Goal: Communication & Community: Answer question/provide support

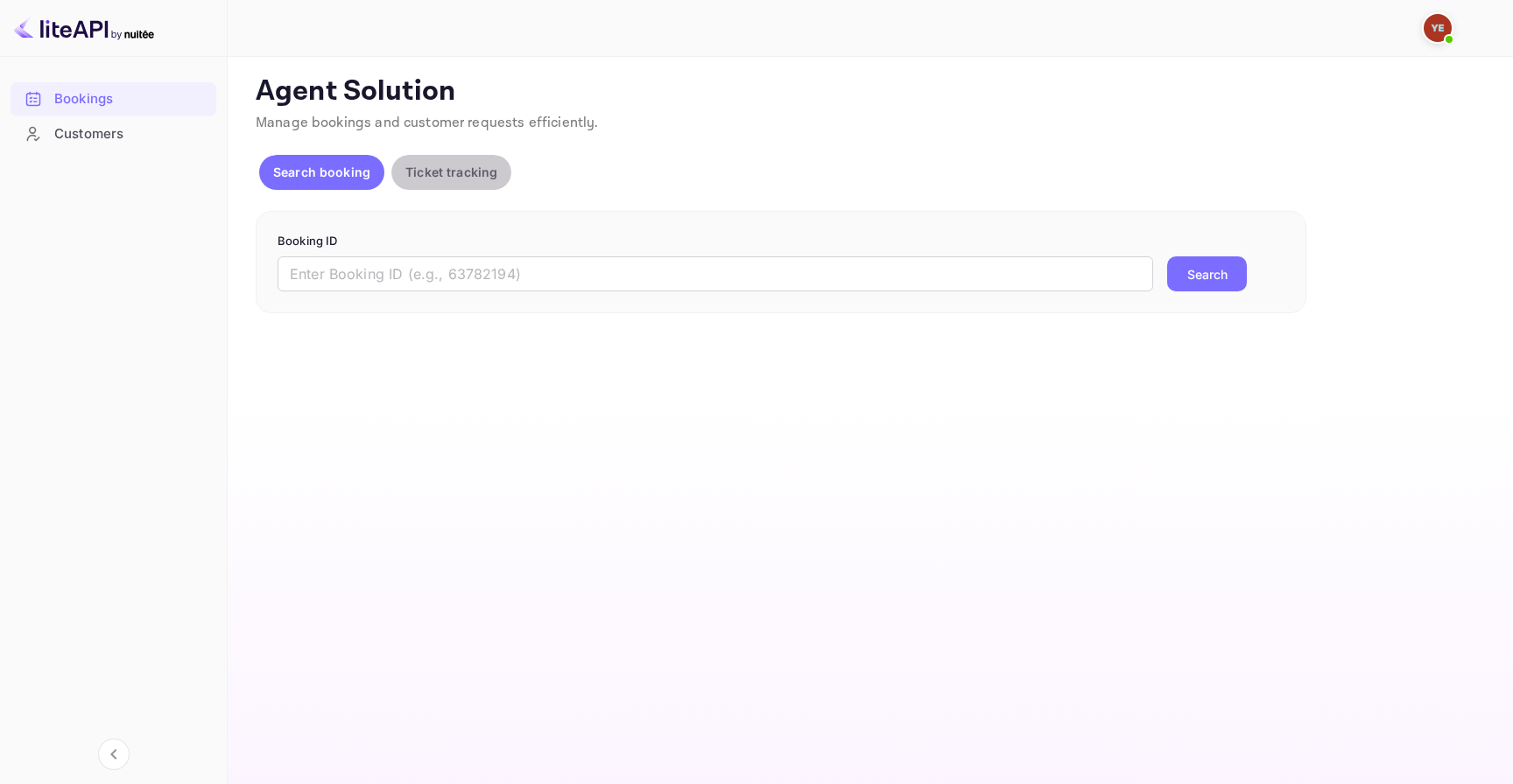
click at [472, 180] on p "Ticket tracking" at bounding box center [450, 172] width 92 height 18
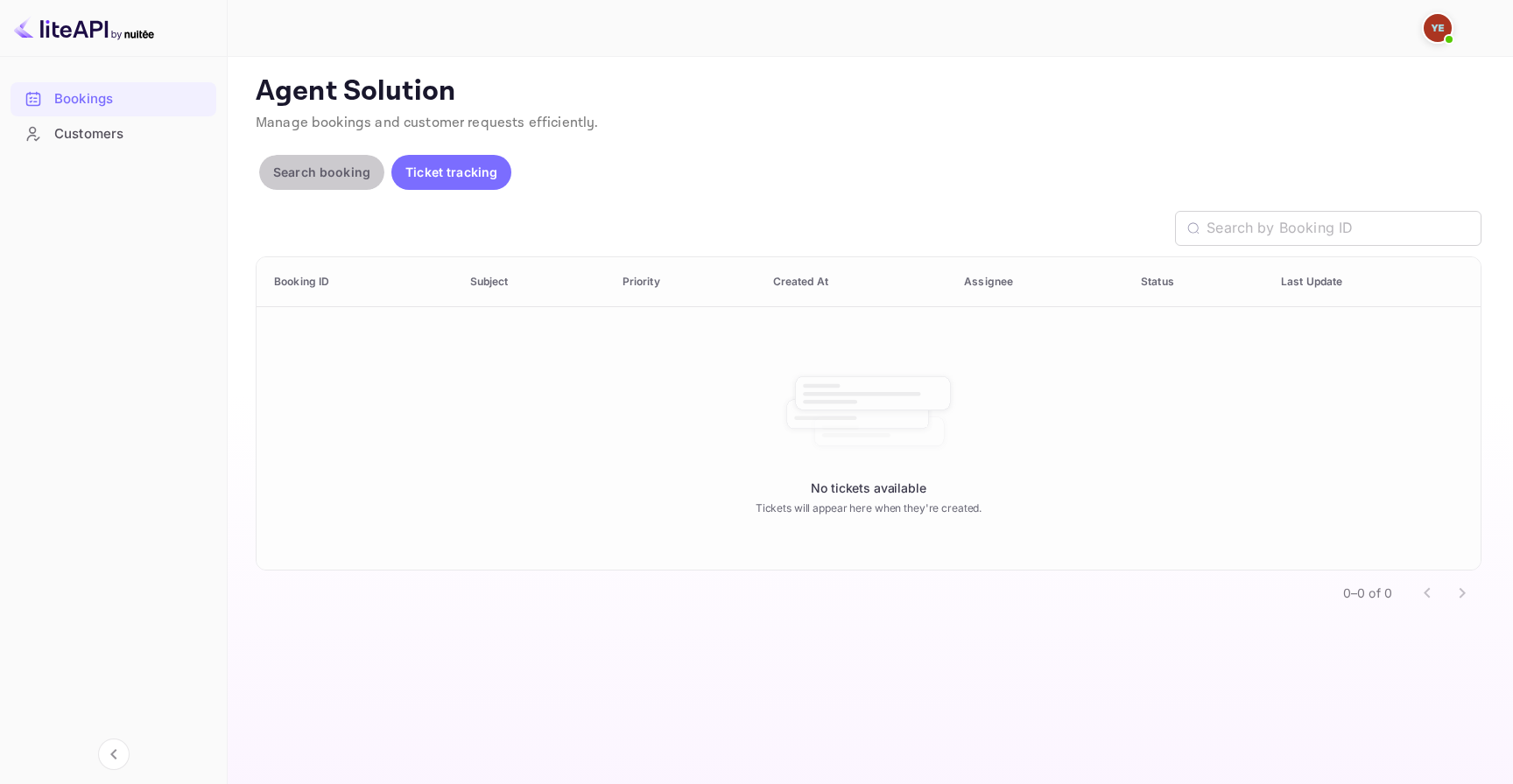
click at [344, 185] on button "Search booking" at bounding box center [322, 172] width 126 height 35
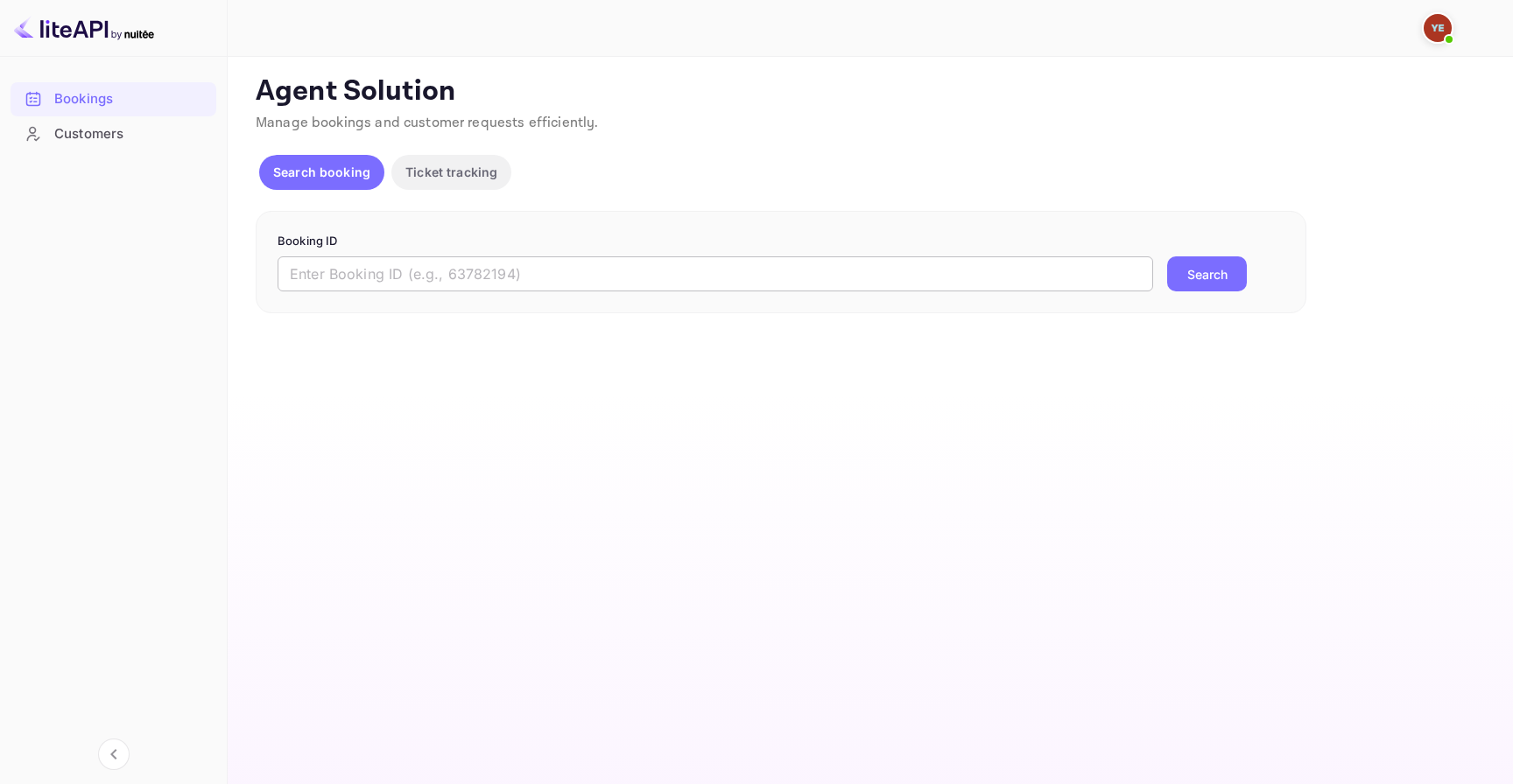
click at [400, 261] on input "text" at bounding box center [715, 274] width 876 height 35
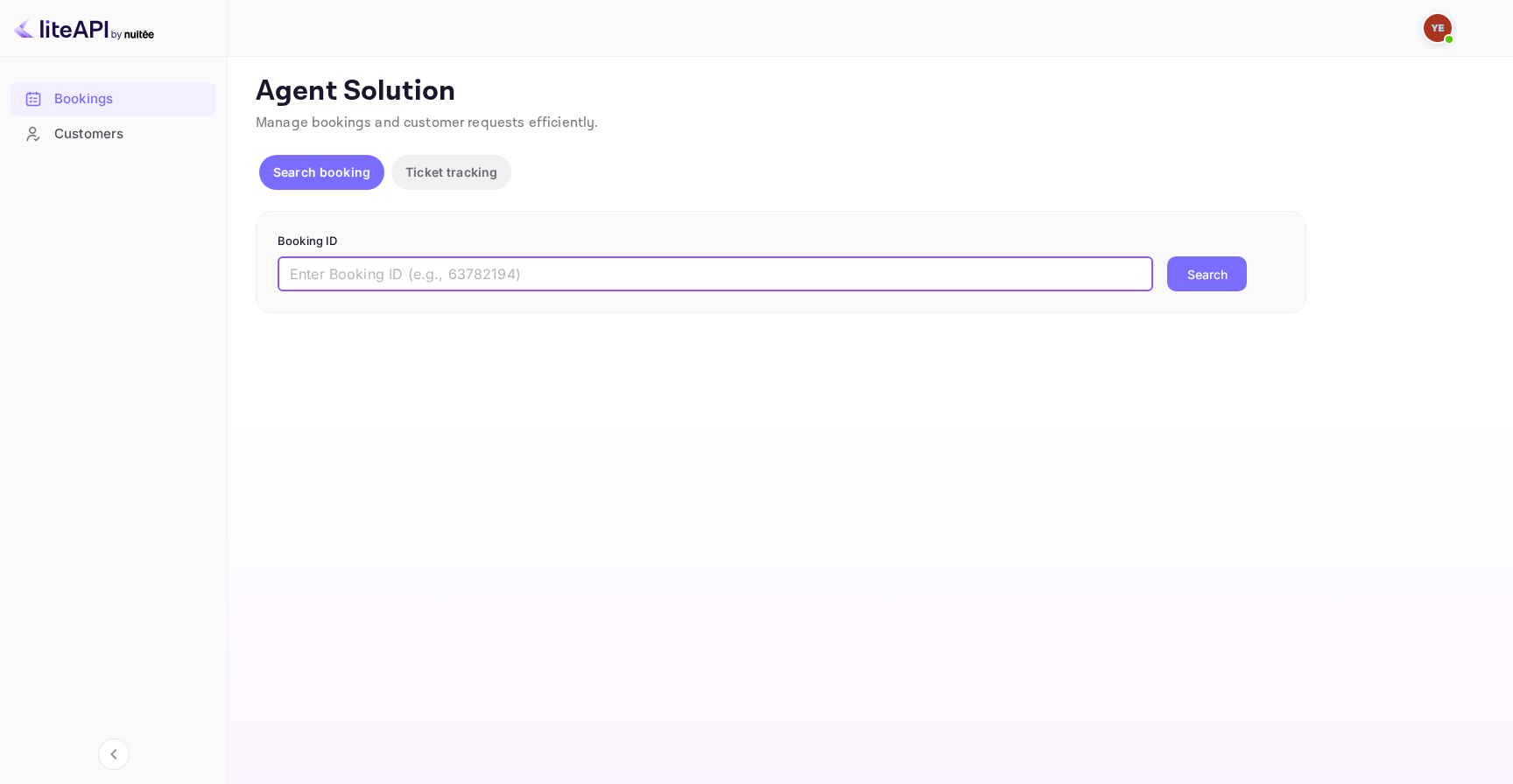
type input "D_hitGeNh"
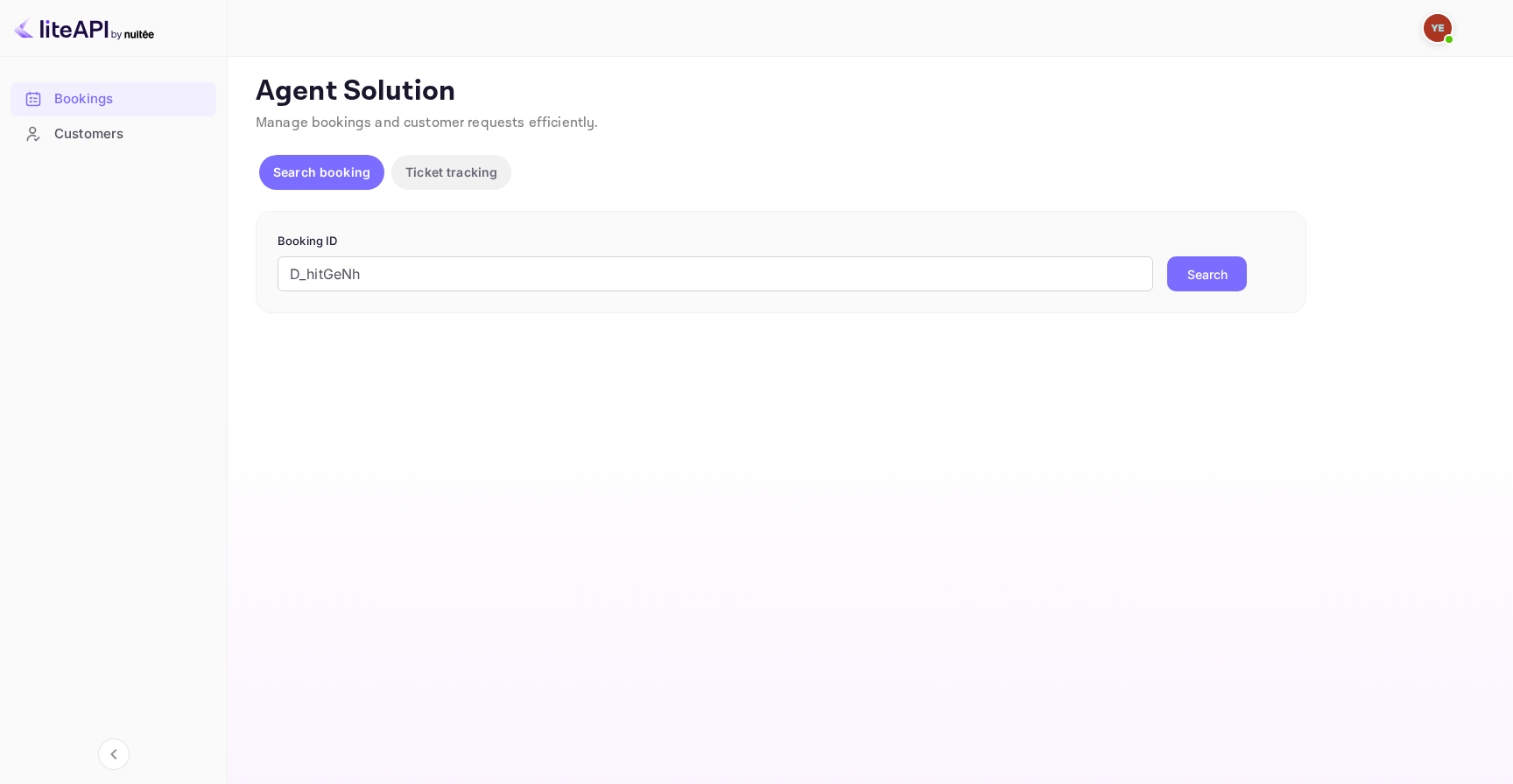
click at [1202, 282] on button "Search" at bounding box center [1206, 274] width 79 height 35
click at [539, 262] on input "D_hitGeNh" at bounding box center [715, 274] width 876 height 35
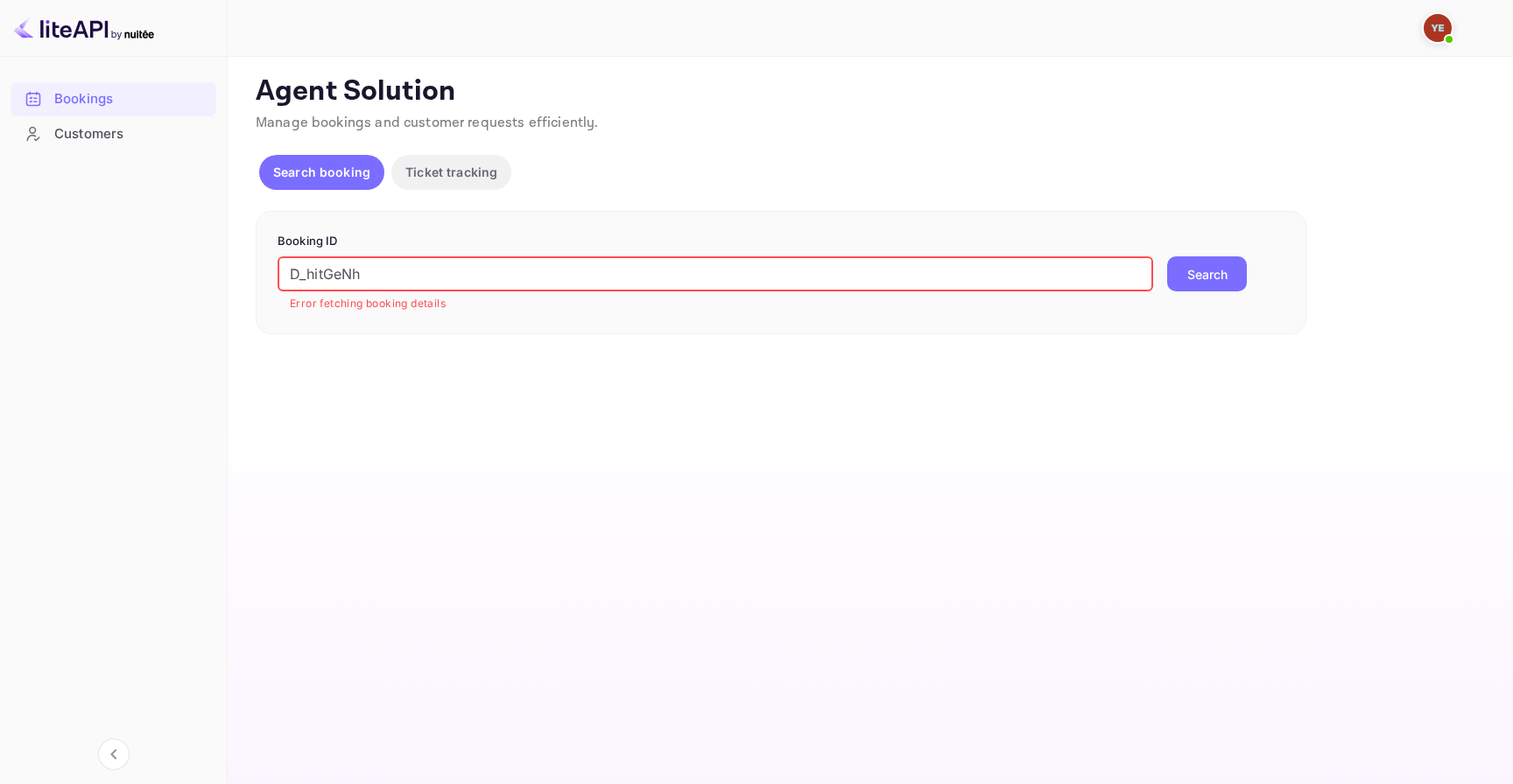
click at [539, 262] on input "D_hitGeNh" at bounding box center [715, 274] width 876 height 35
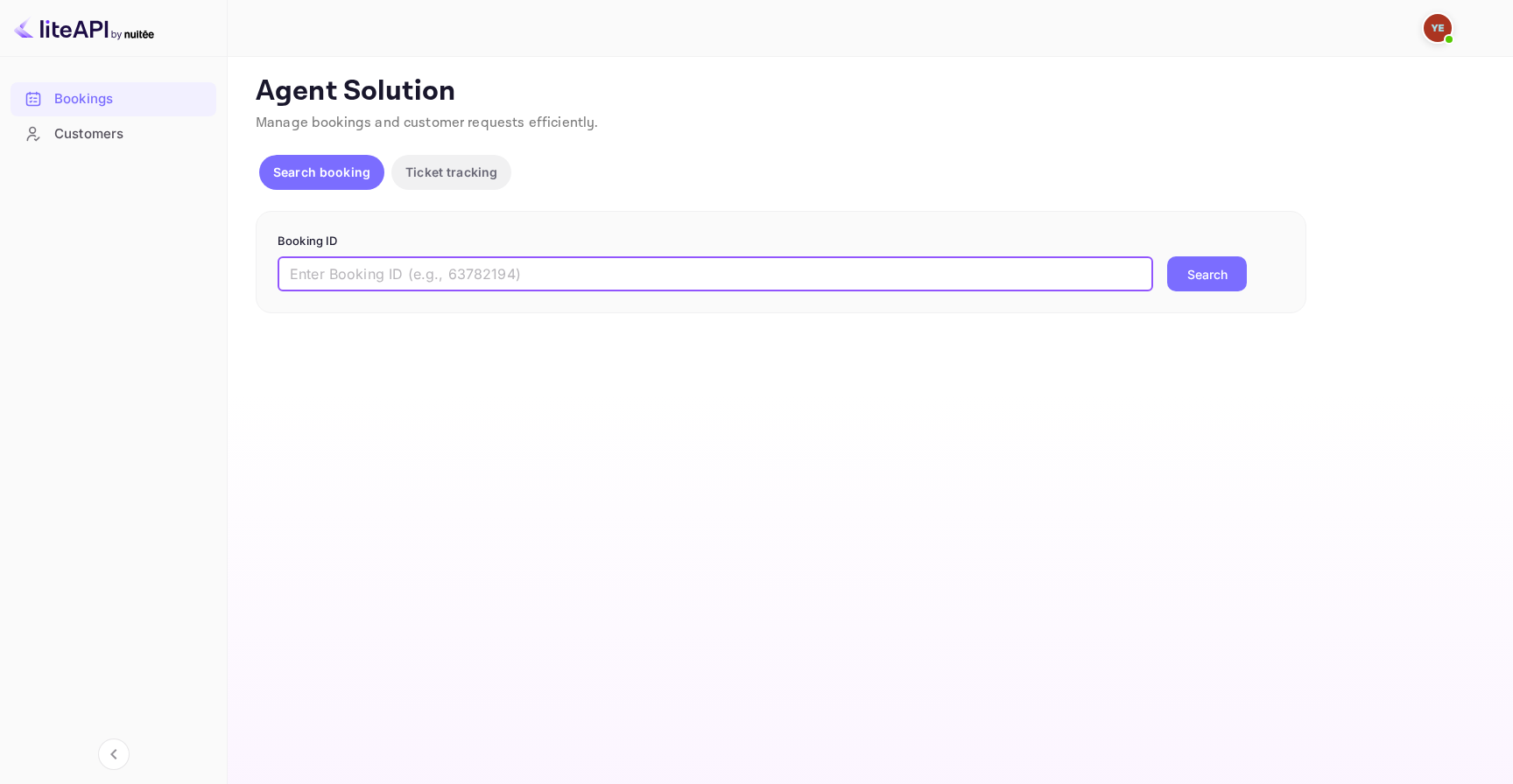
click at [1440, 25] on img at bounding box center [1437, 28] width 28 height 28
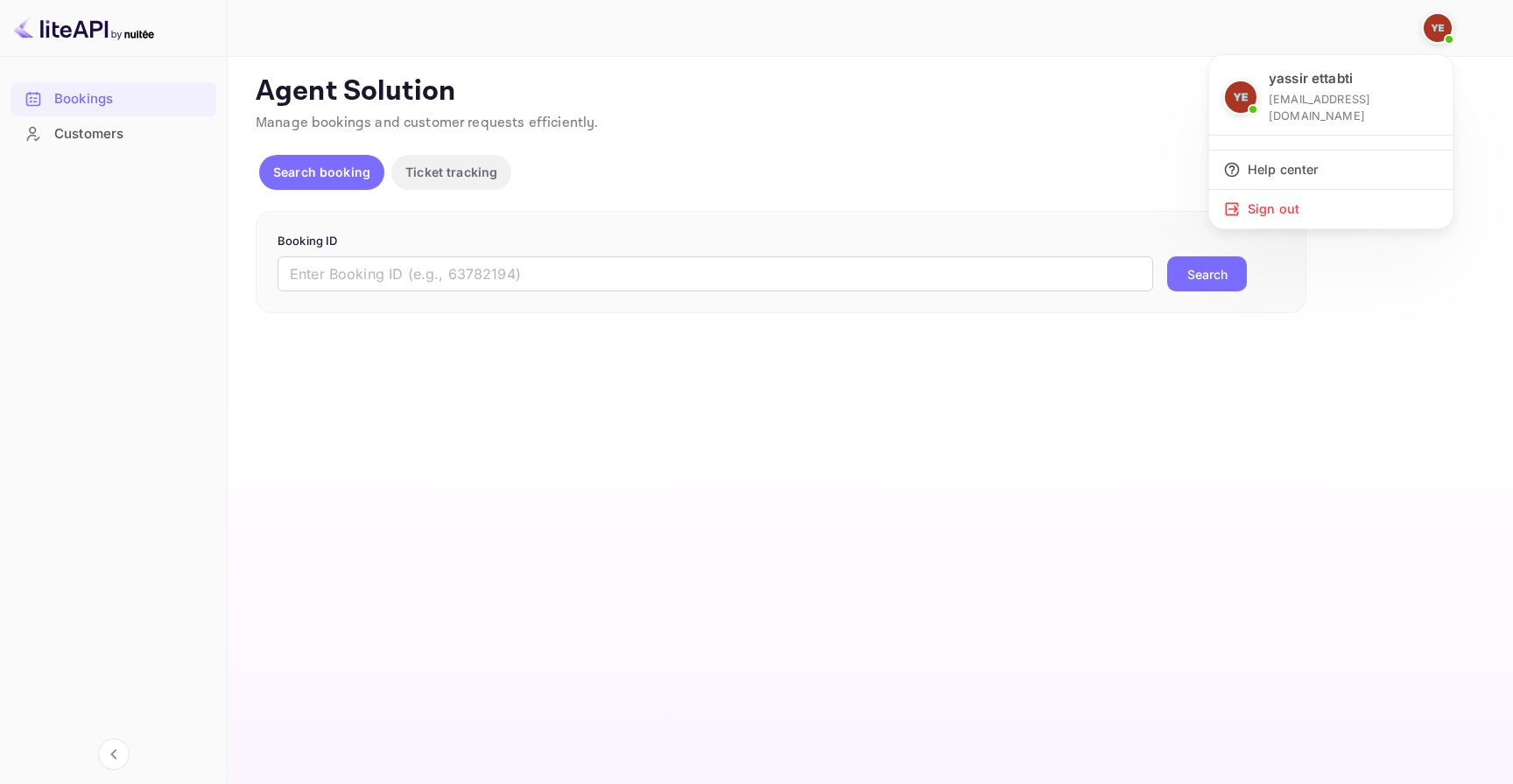
click at [1336, 100] on p "[EMAIL_ADDRESS][DOMAIN_NAME]" at bounding box center [1353, 107] width 170 height 33
copy div "yassir ettabti"
click at [578, 280] on div at bounding box center [756, 392] width 1513 height 784
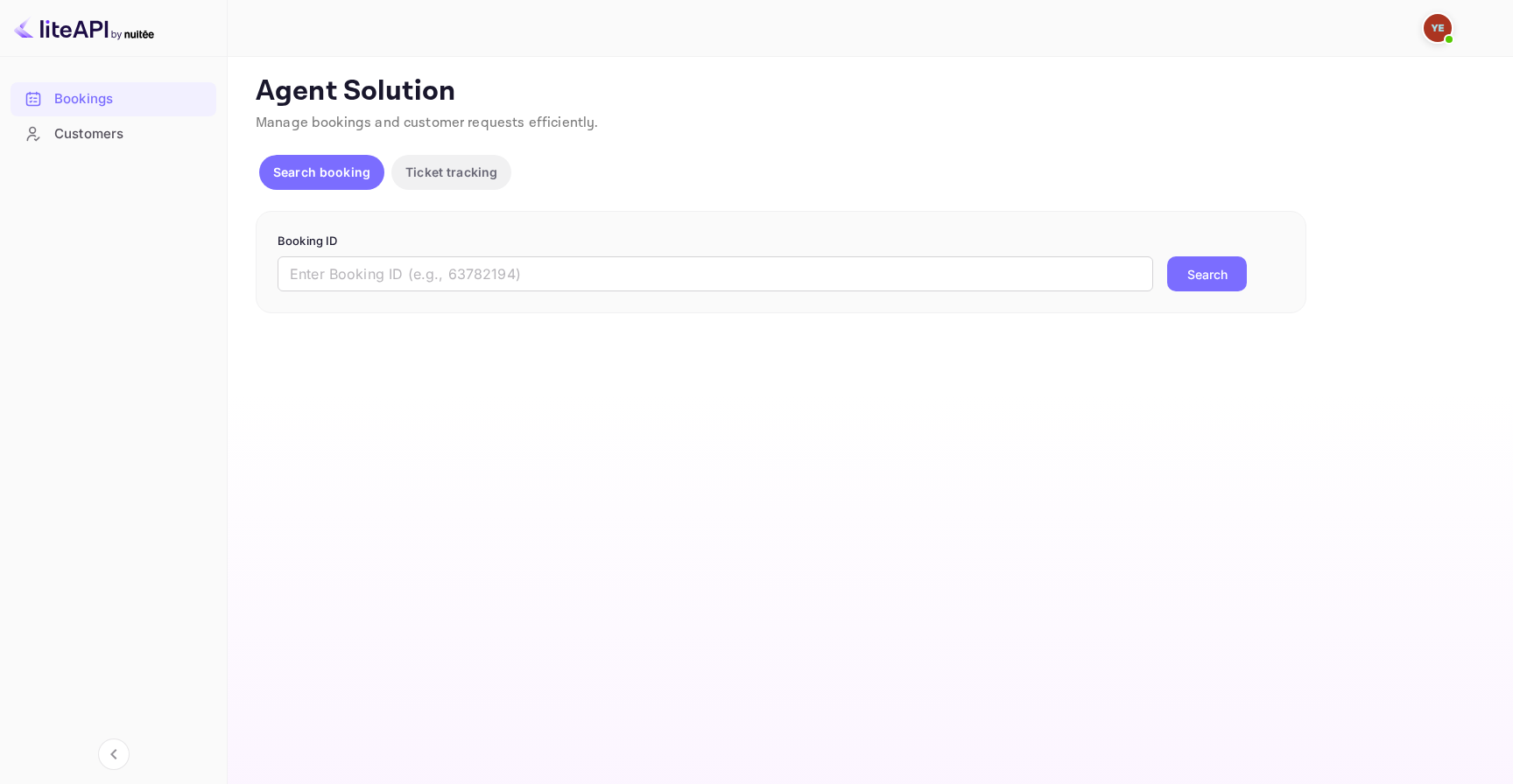
click at [578, 280] on input "text" at bounding box center [715, 274] width 876 height 35
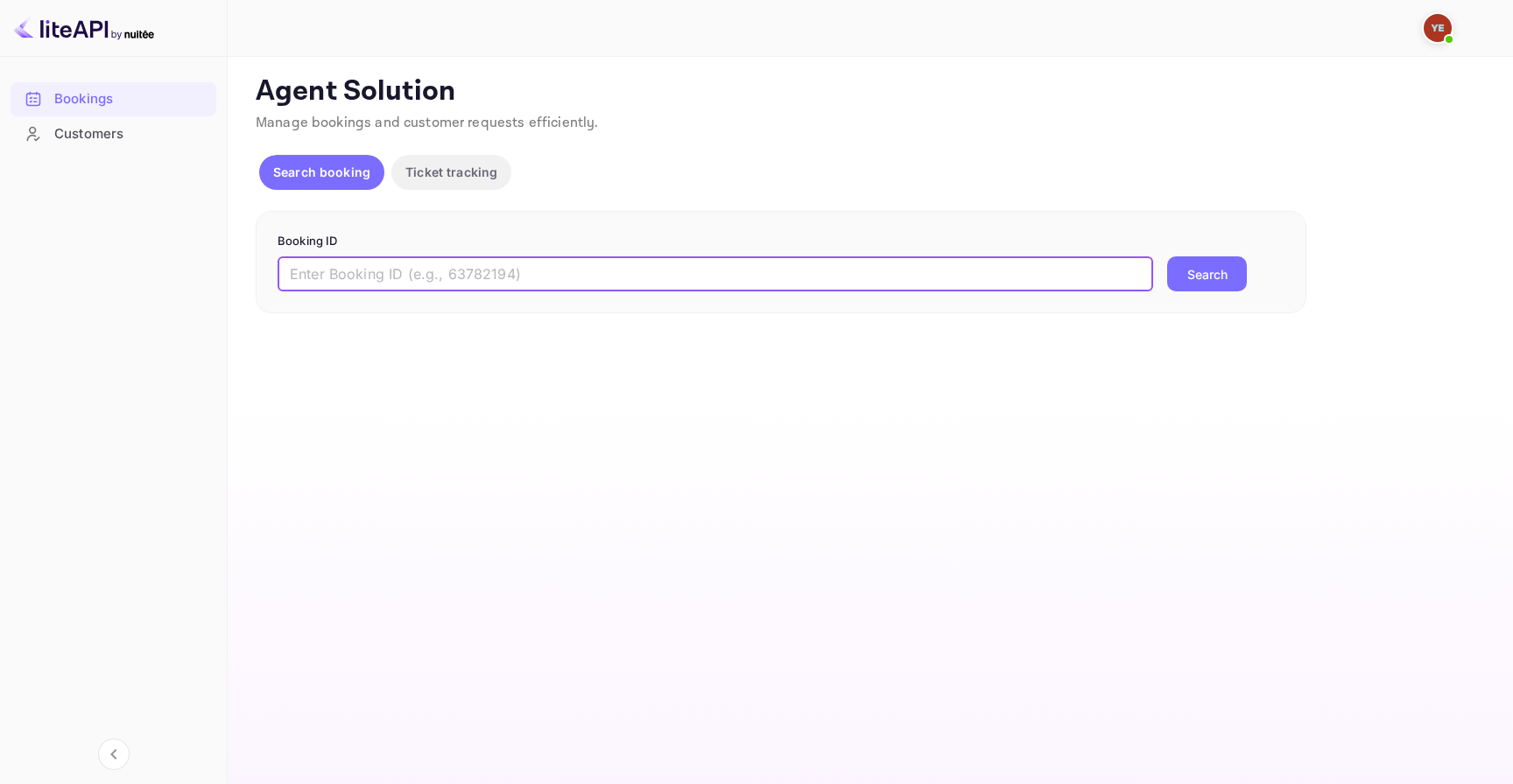
paste input "9116319"
type input "9116319"
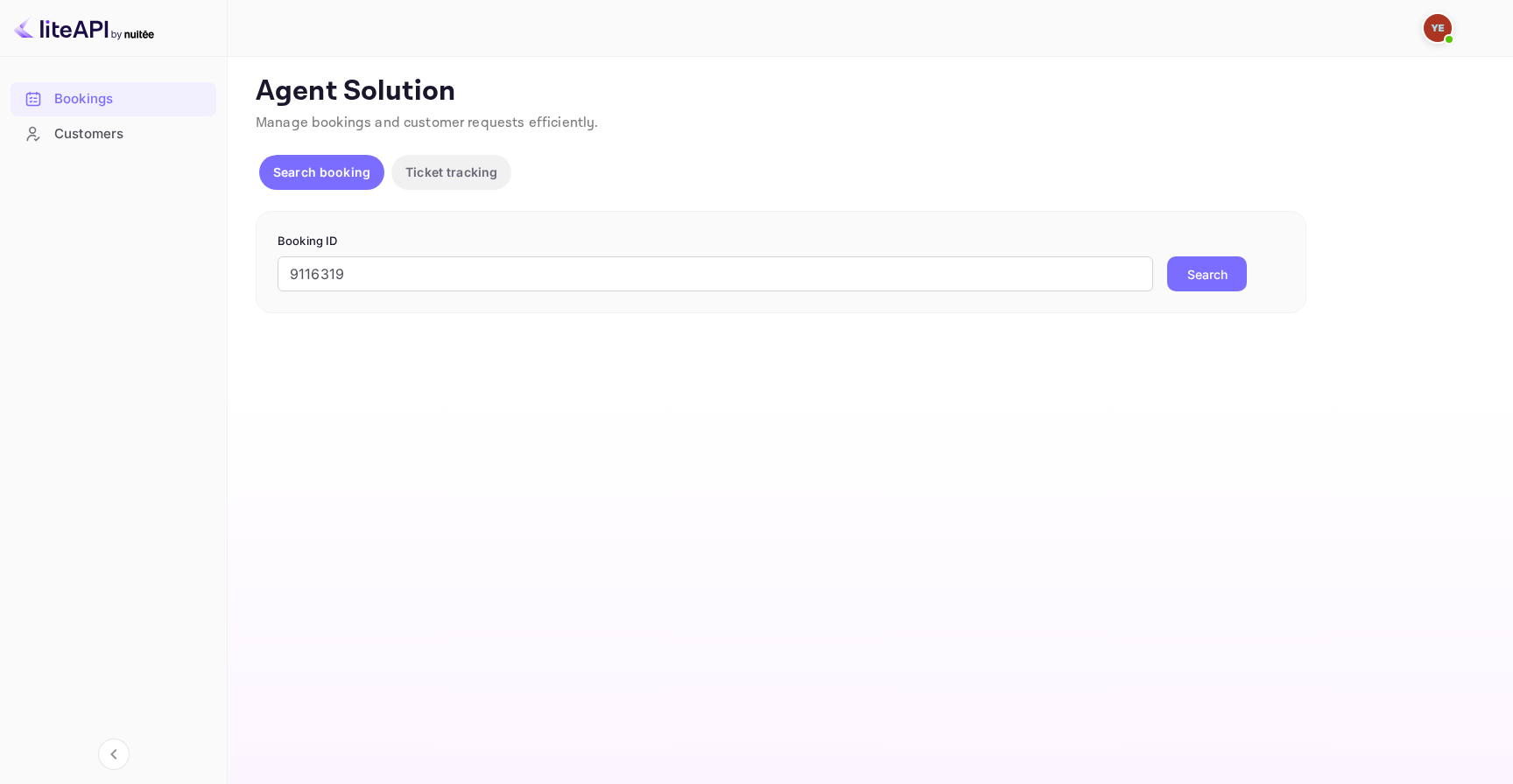
click at [1225, 281] on button "Search" at bounding box center [1206, 274] width 79 height 35
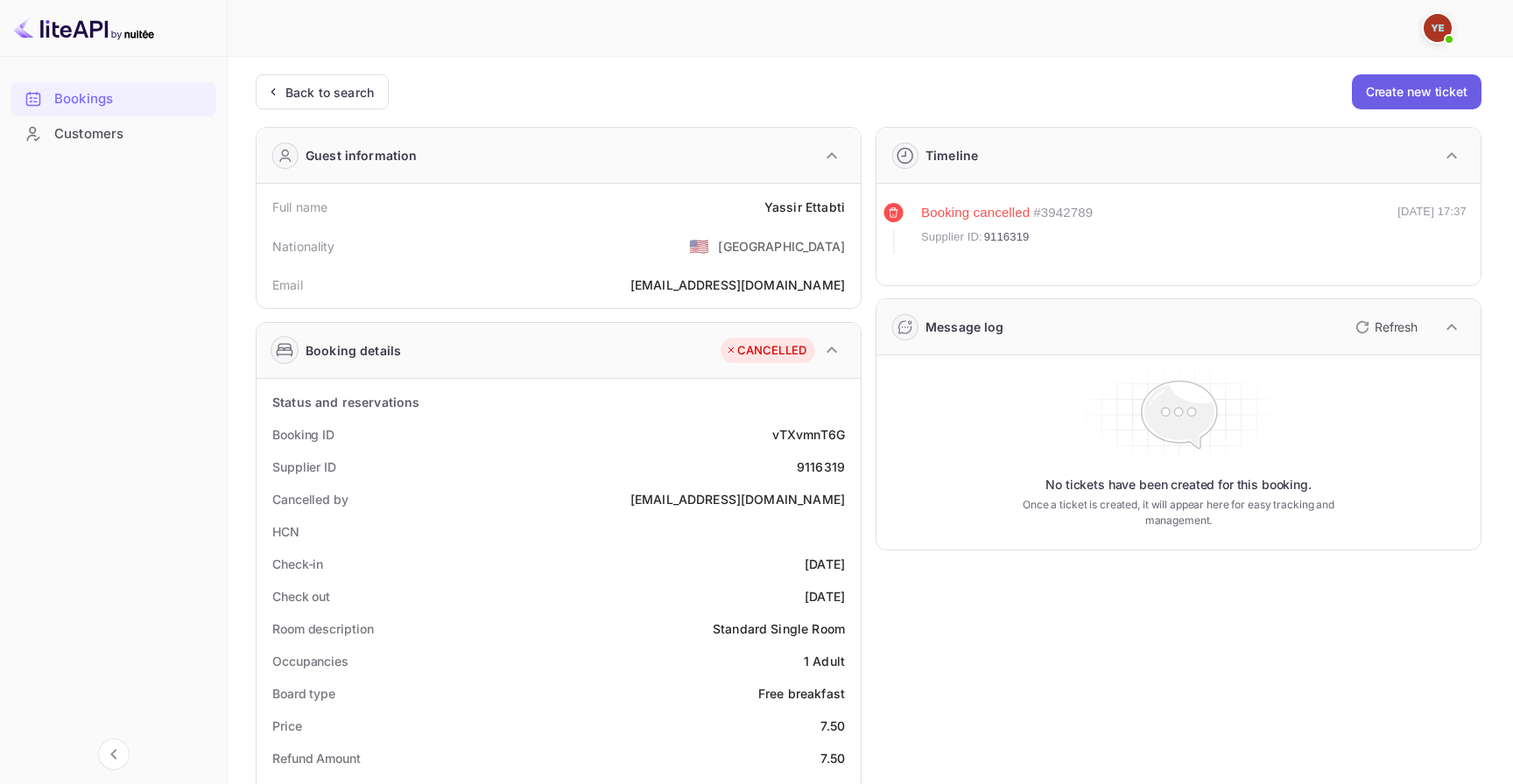
click at [1406, 99] on button "Create new ticket" at bounding box center [1416, 92] width 129 height 35
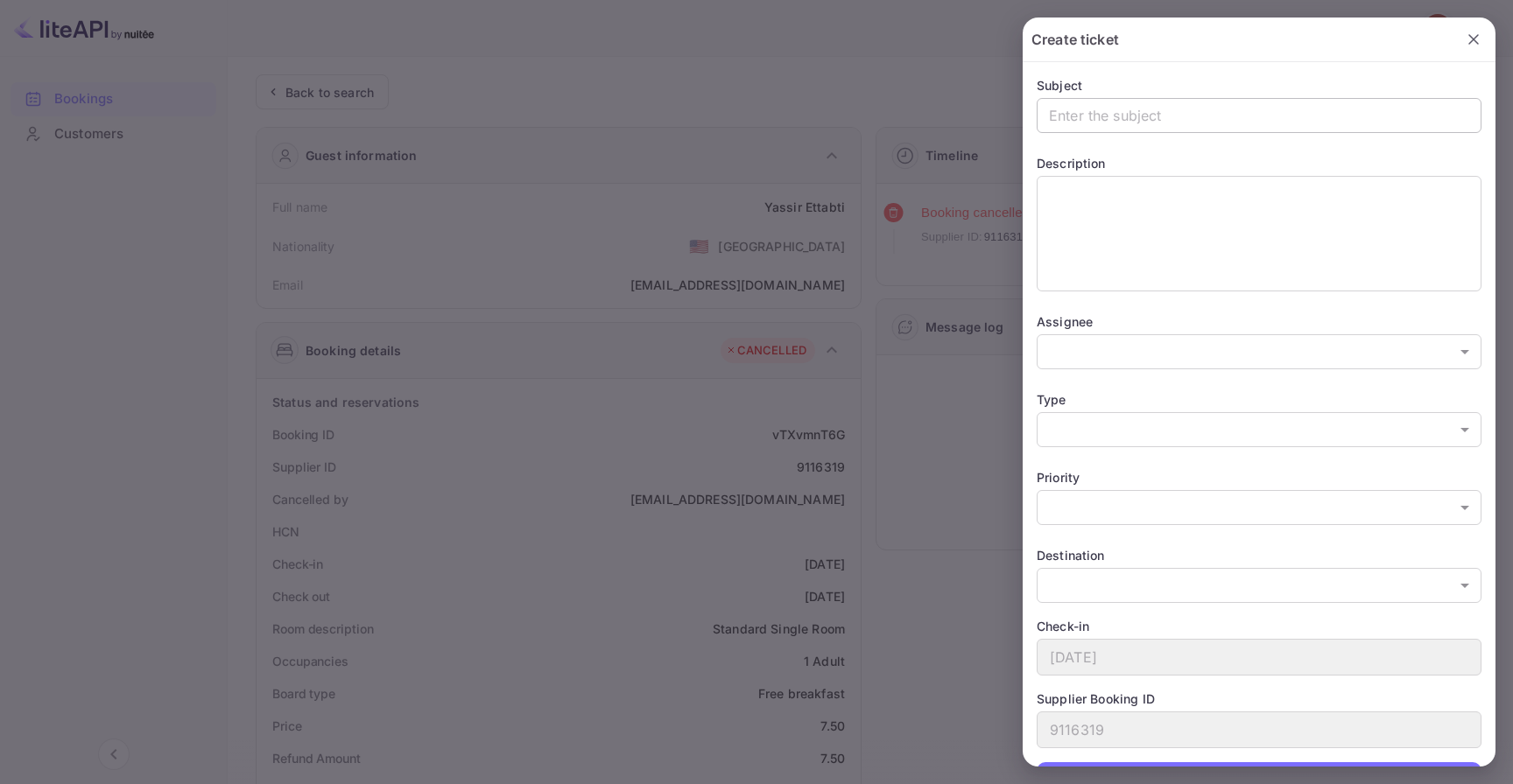
click at [1199, 103] on input "text" at bounding box center [1258, 115] width 445 height 35
click at [1079, 117] on input "test Don't check it" at bounding box center [1258, 115] width 445 height 35
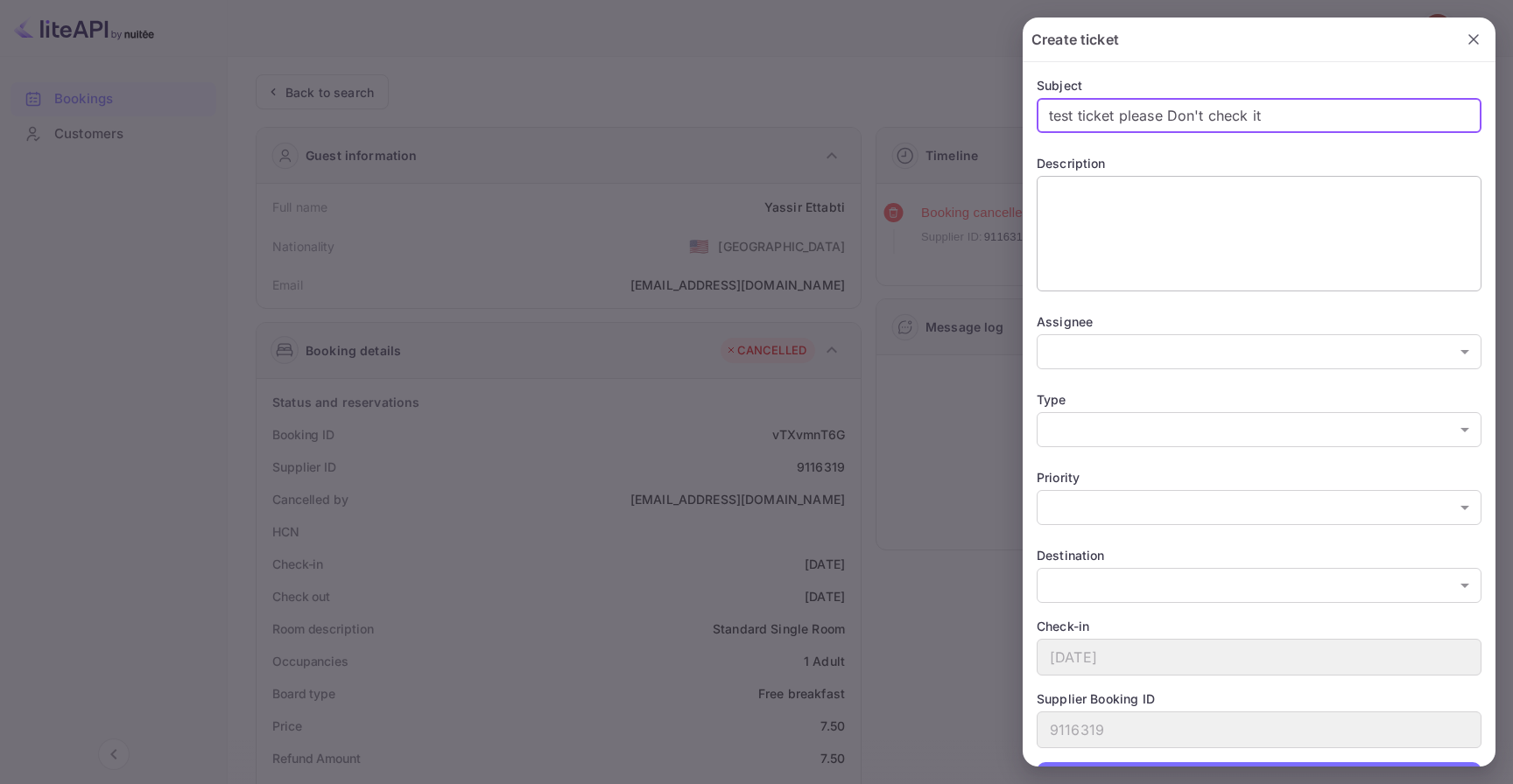
type input "test ticket please Don't check it"
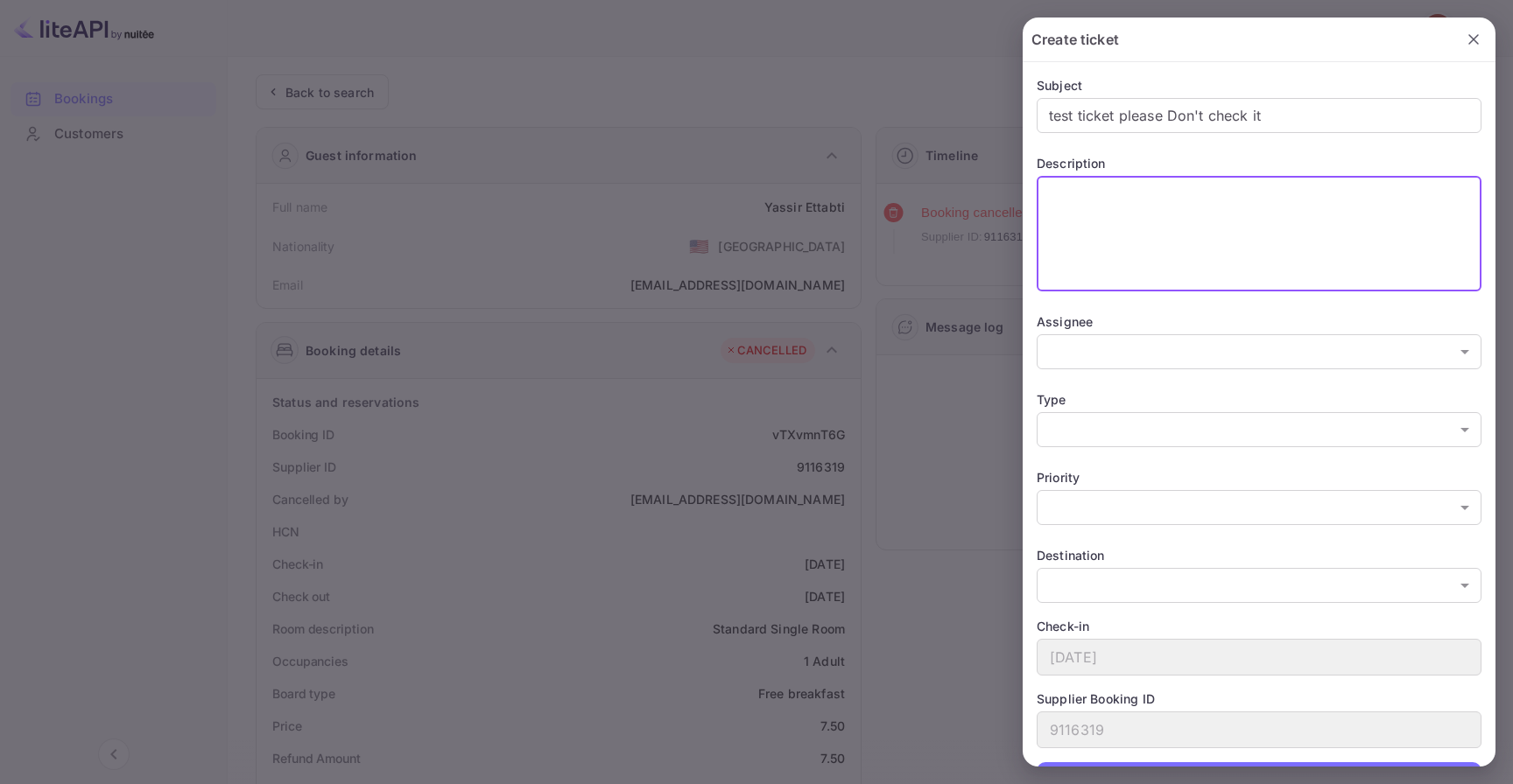
click at [1177, 211] on textarea at bounding box center [1258, 234] width 420 height 101
type textarea "this ticket created to test the zendesk new feature don't bother"
click at [1123, 341] on body "Bookings Customers Now you can check your travel website directly from the link…" at bounding box center [756, 761] width 1513 height 1523
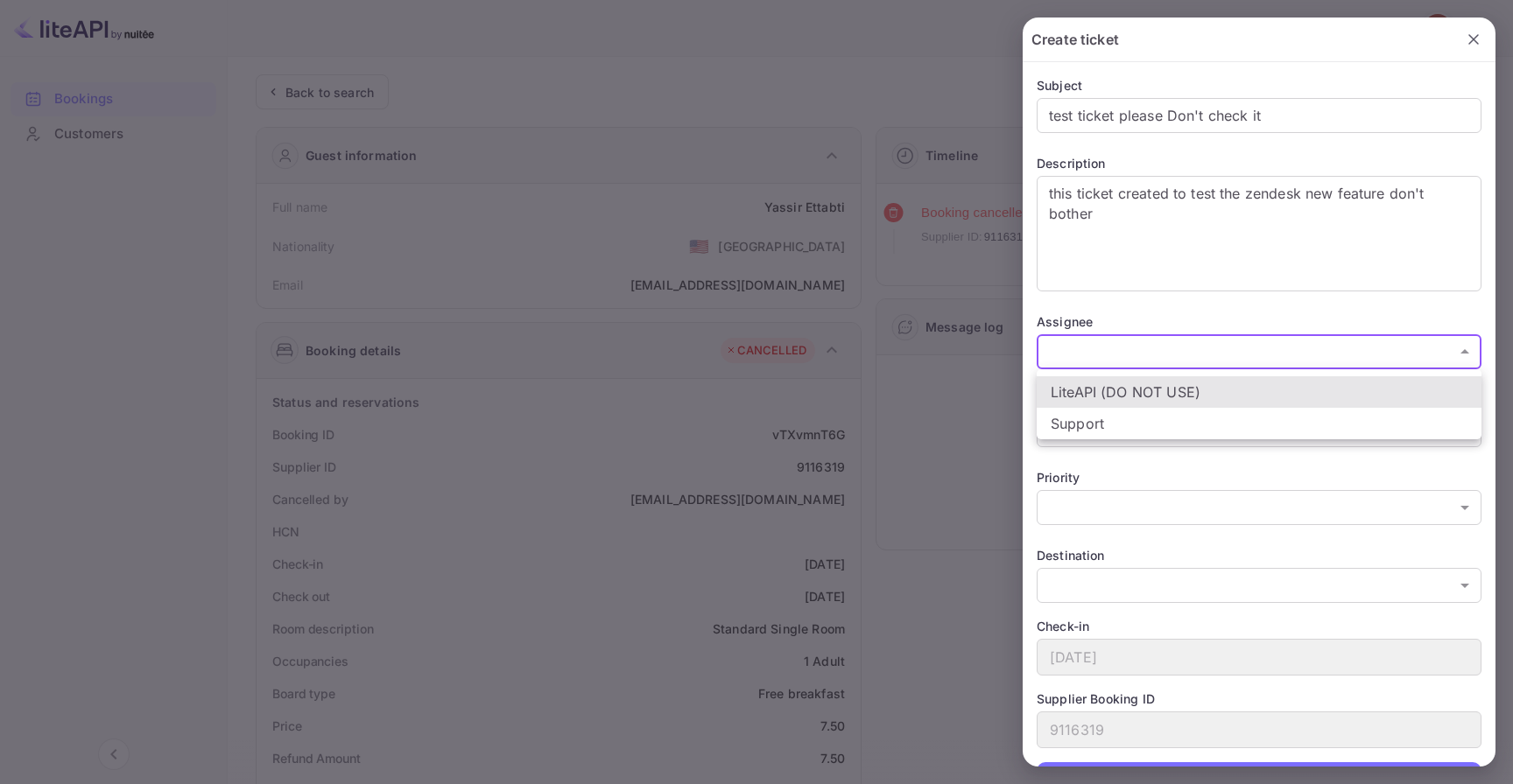
click at [1129, 416] on li "Support" at bounding box center [1258, 423] width 445 height 31
type input "21712371091601"
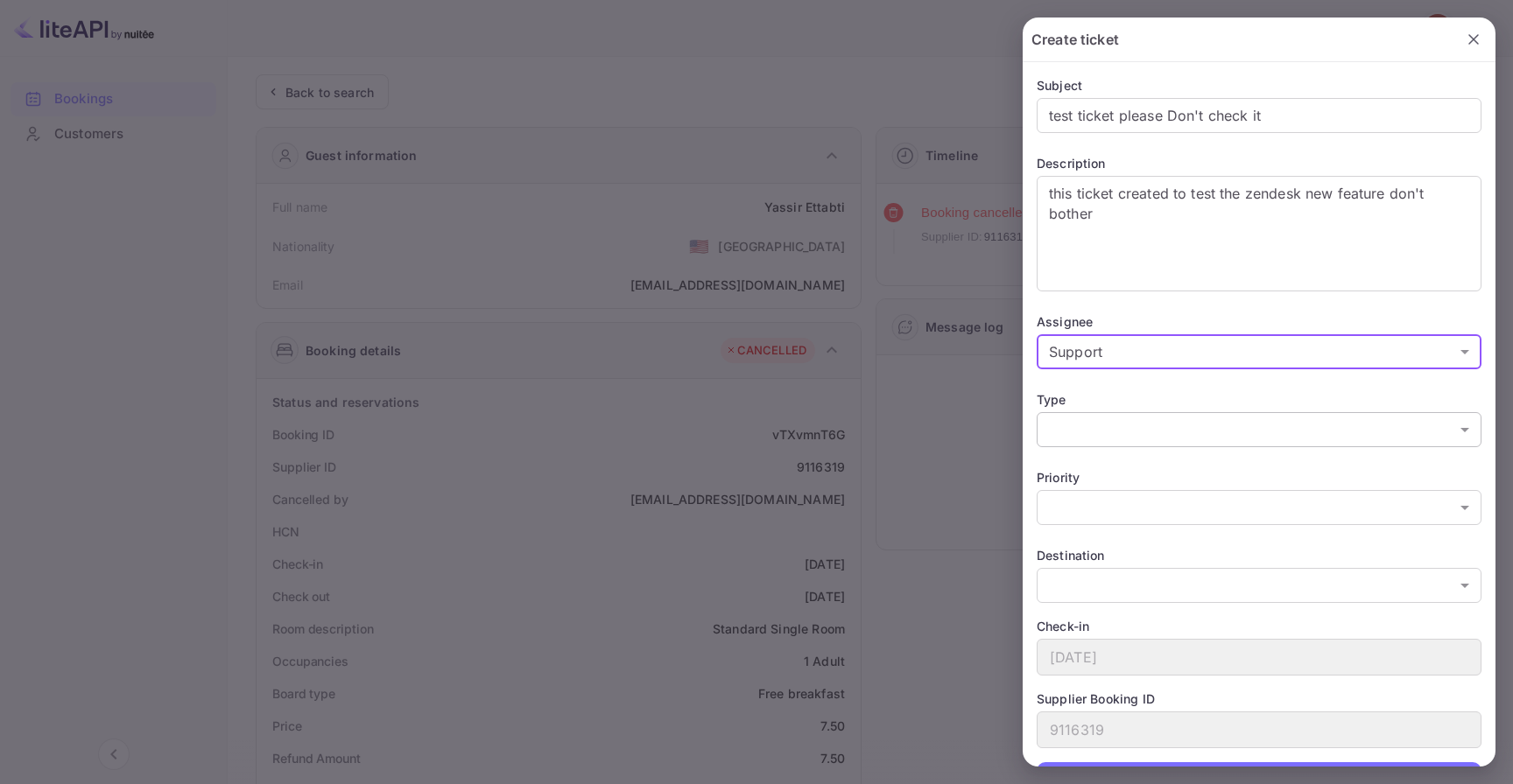
click at [1135, 434] on body "Bookings Customers Now you can check your travel website directly from the link…" at bounding box center [756, 761] width 1513 height 1523
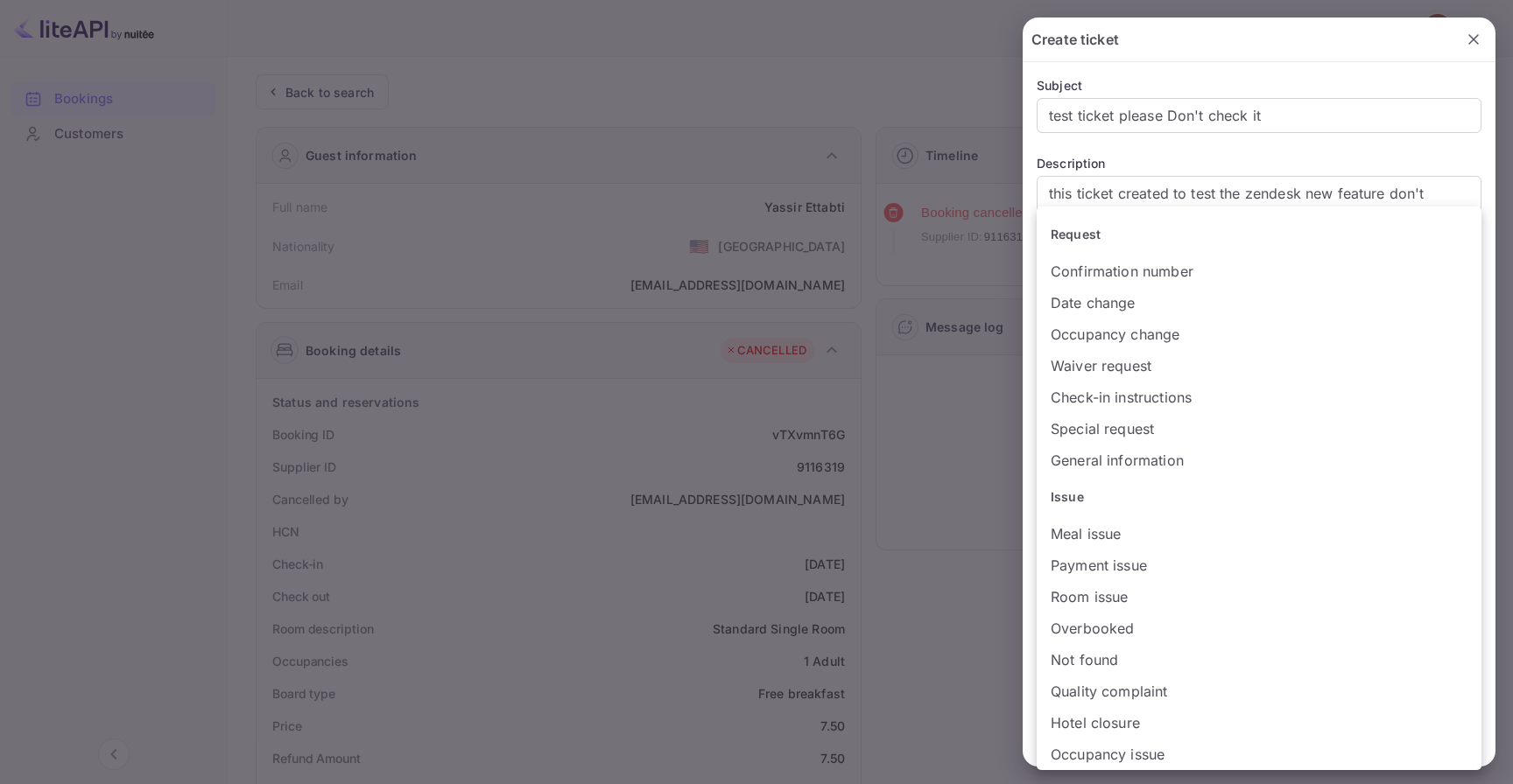
click at [1135, 437] on li "Special request" at bounding box center [1258, 428] width 445 height 31
type input "Special request"
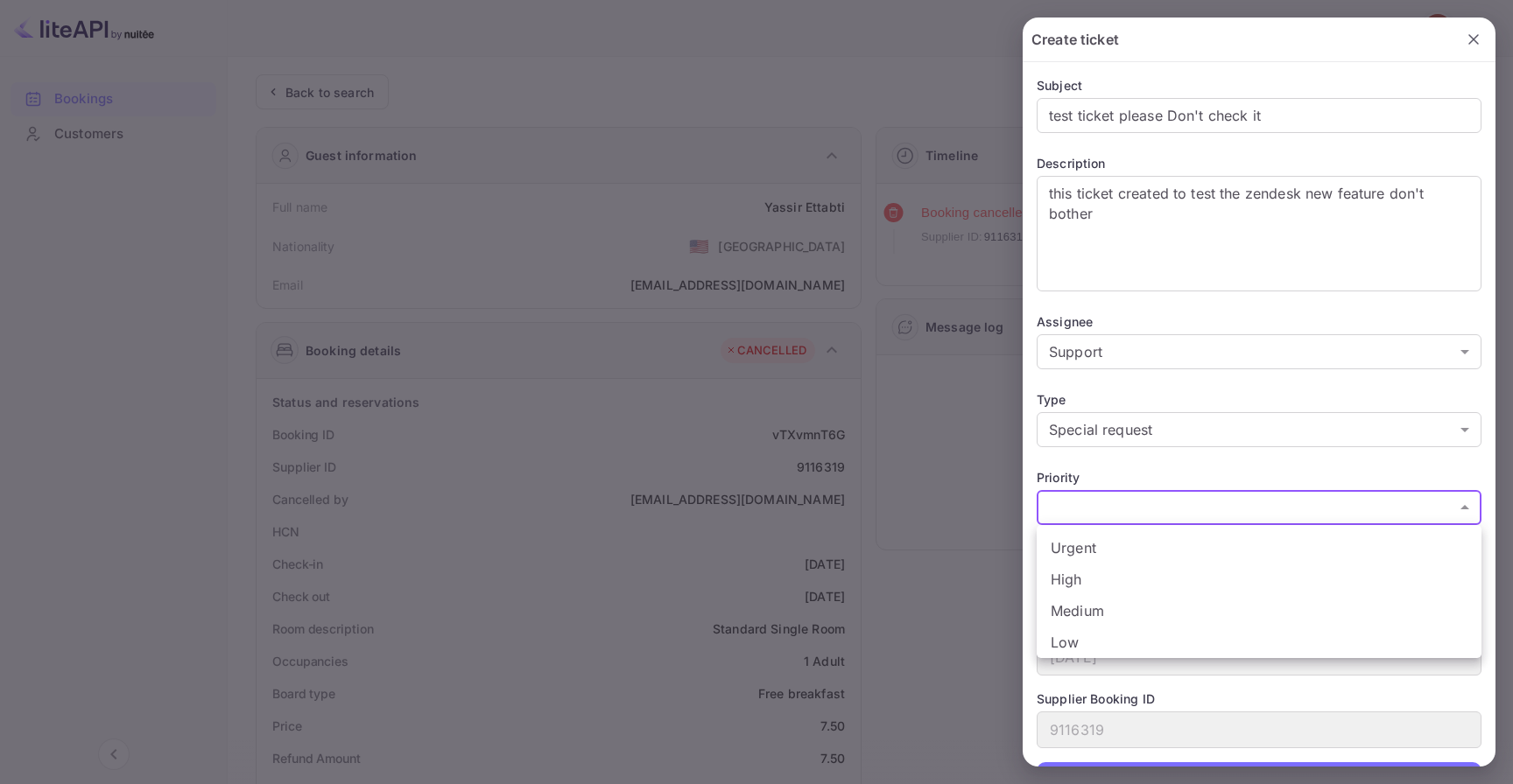
click at [1146, 496] on body "Bookings Customers Now you can check your travel website directly from the link…" at bounding box center [756, 761] width 1513 height 1523
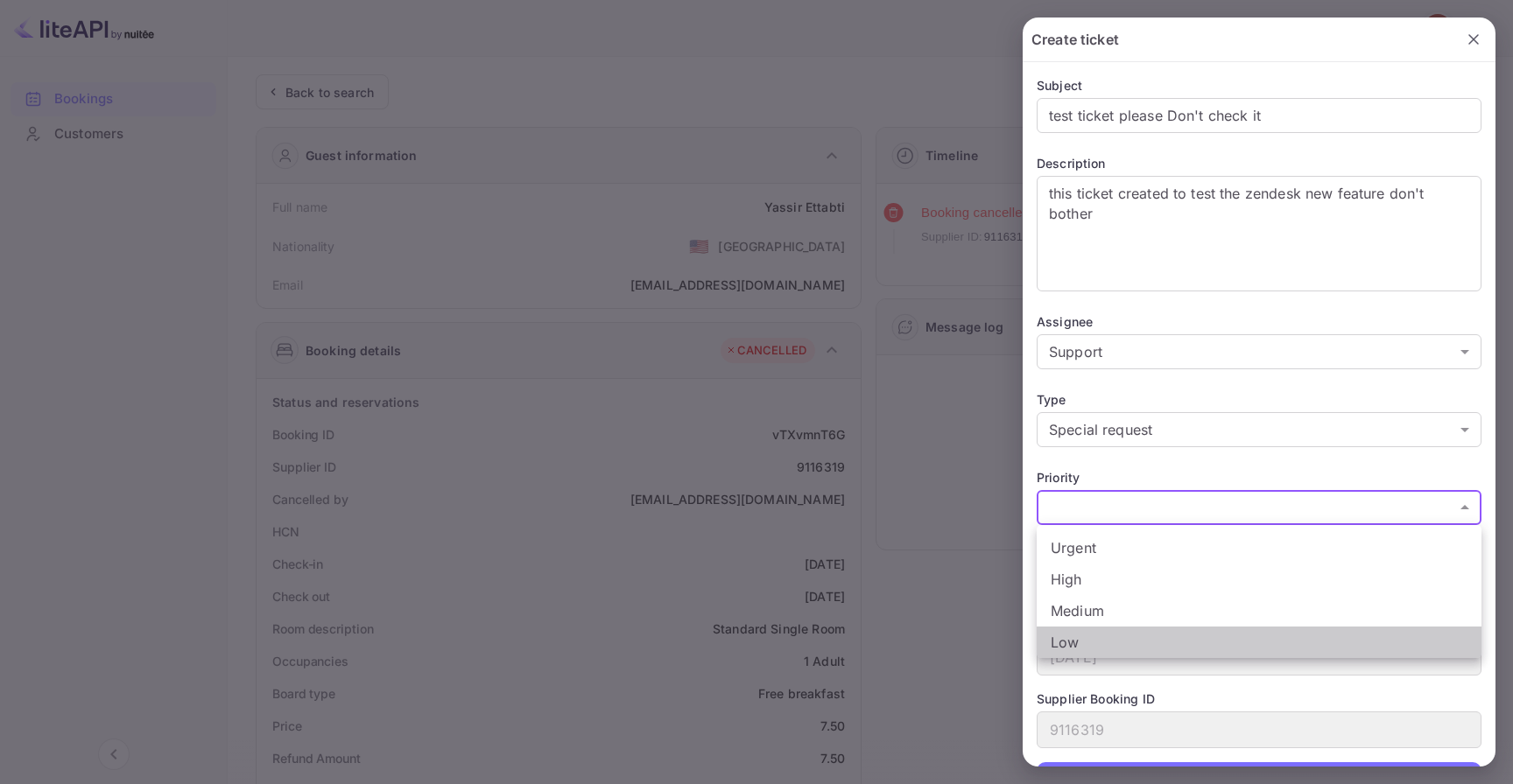
click at [1118, 633] on li "Low" at bounding box center [1258, 642] width 445 height 31
type input "low"
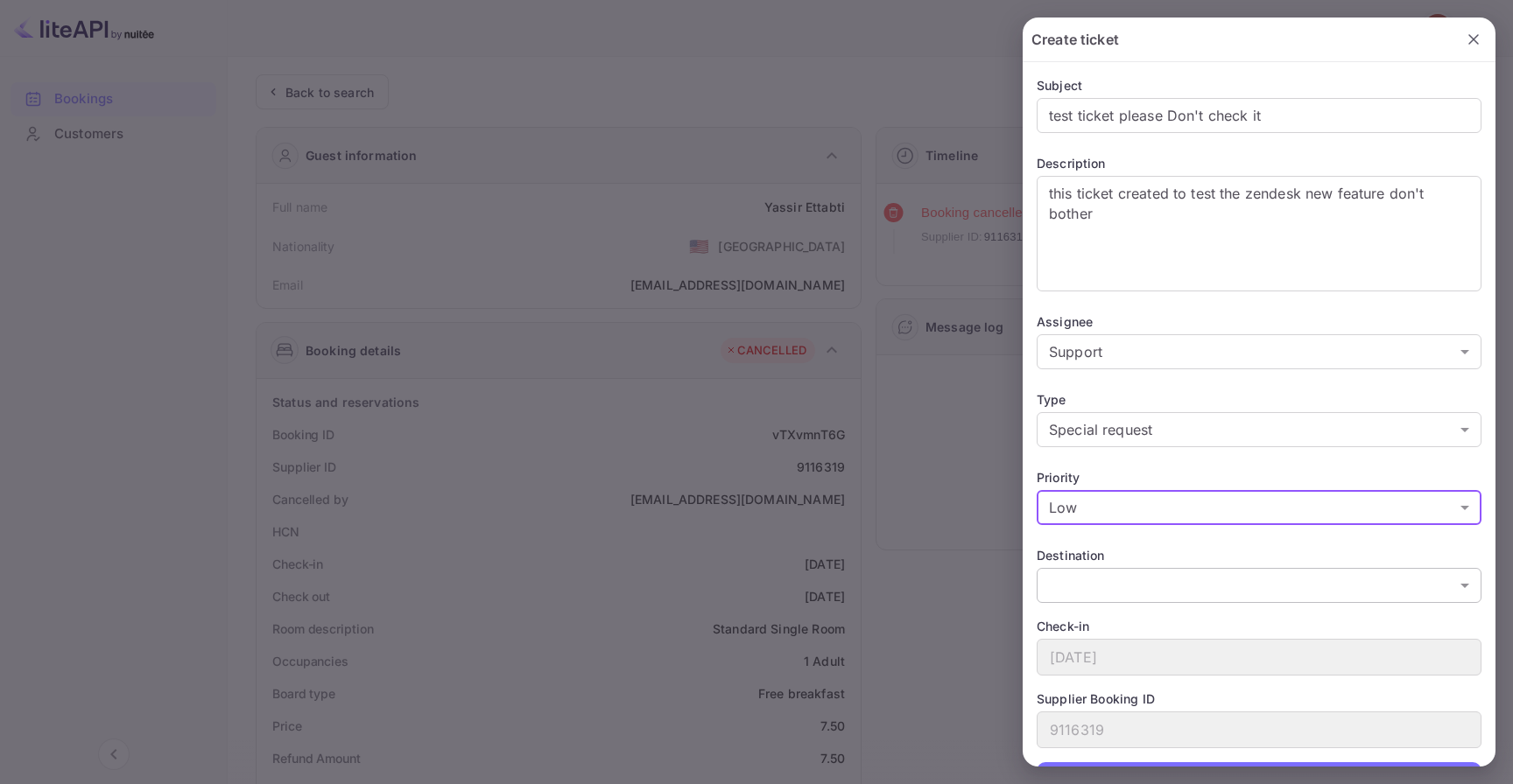
click at [1125, 594] on body "Bookings Customers Now you can check your travel website directly from the link…" at bounding box center [756, 761] width 1513 height 1523
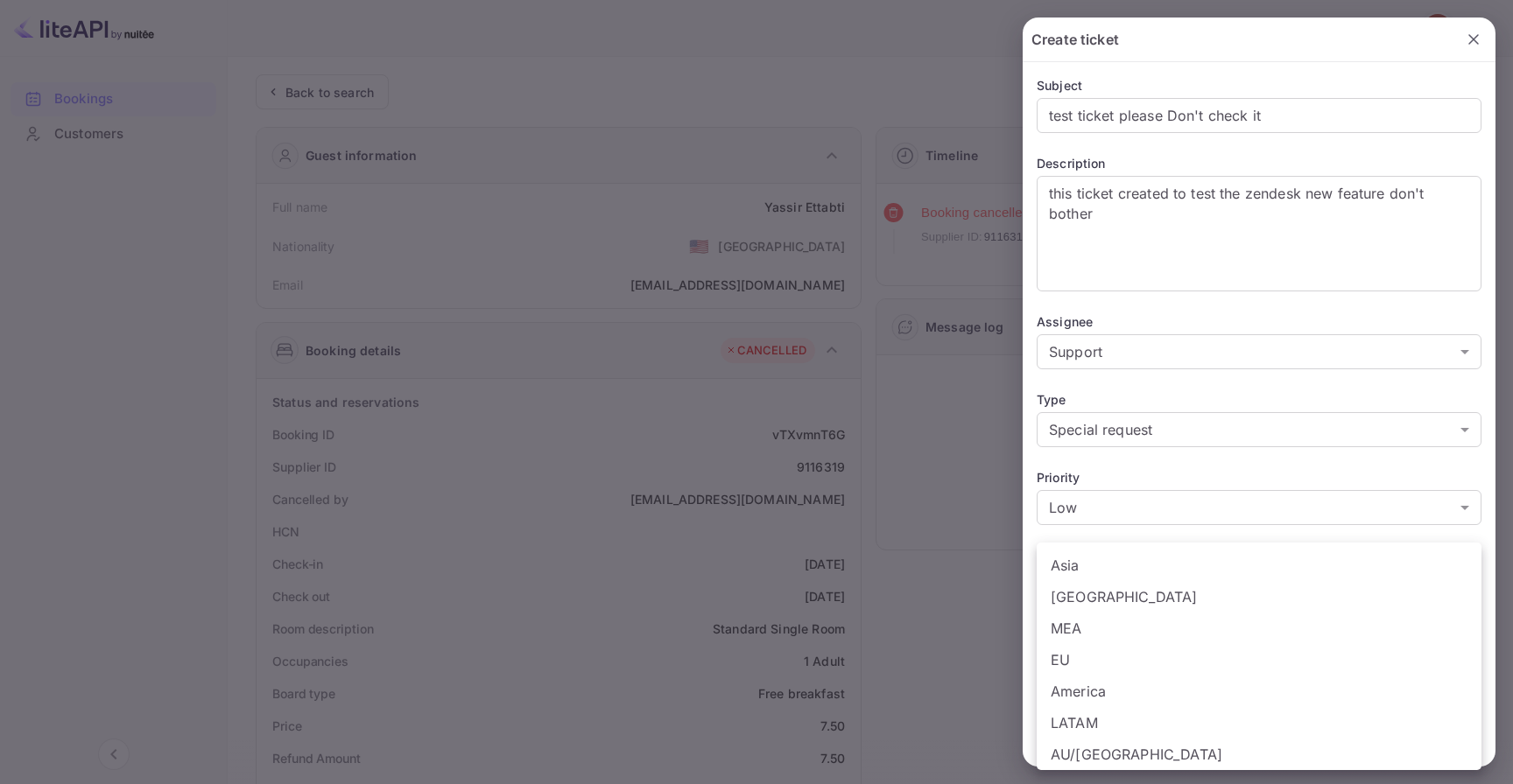
click at [1114, 661] on li "EU" at bounding box center [1258, 659] width 445 height 31
type input "EU"
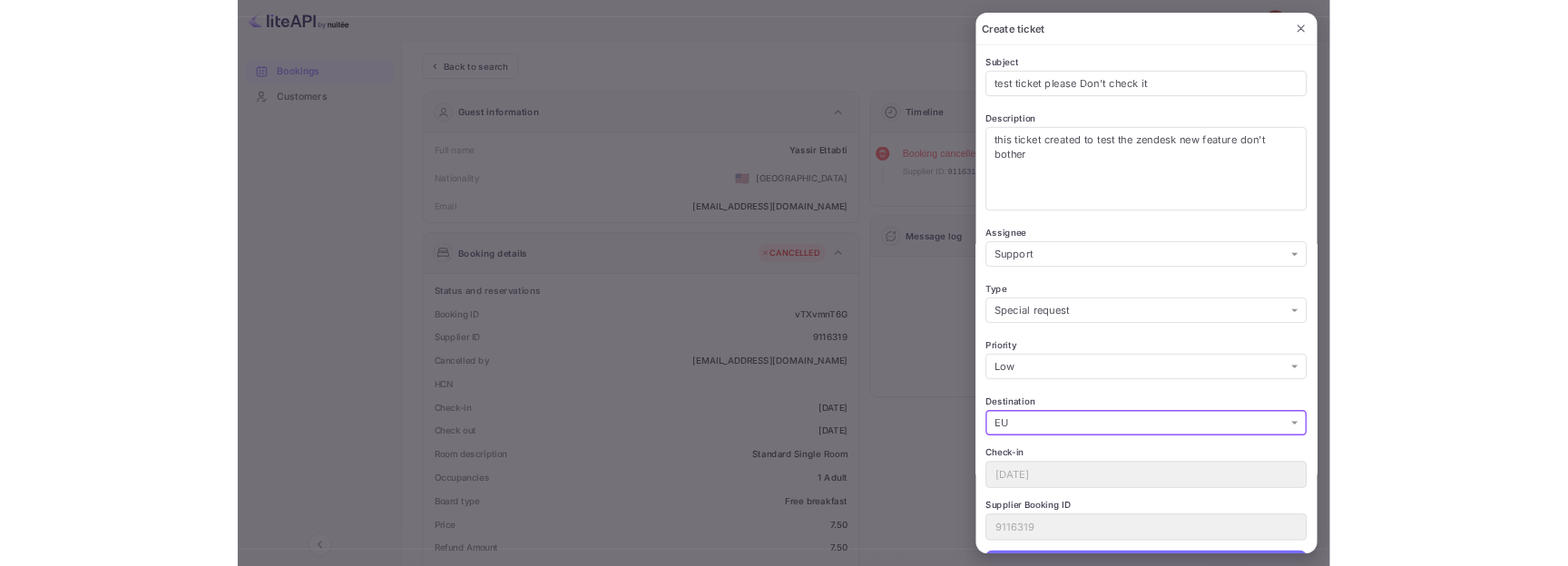
scroll to position [46, 0]
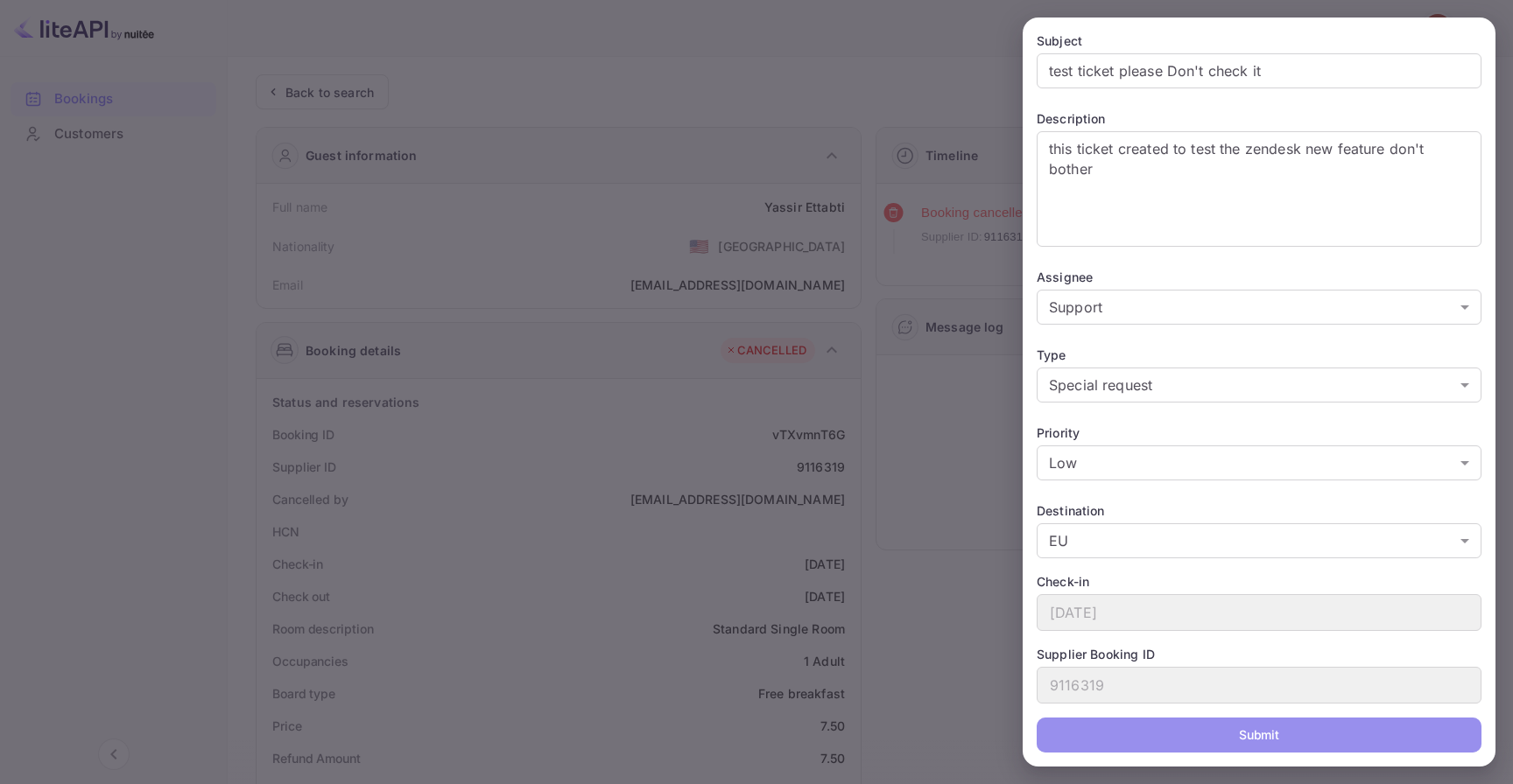
click at [1154, 736] on button "Submit" at bounding box center [1258, 735] width 445 height 35
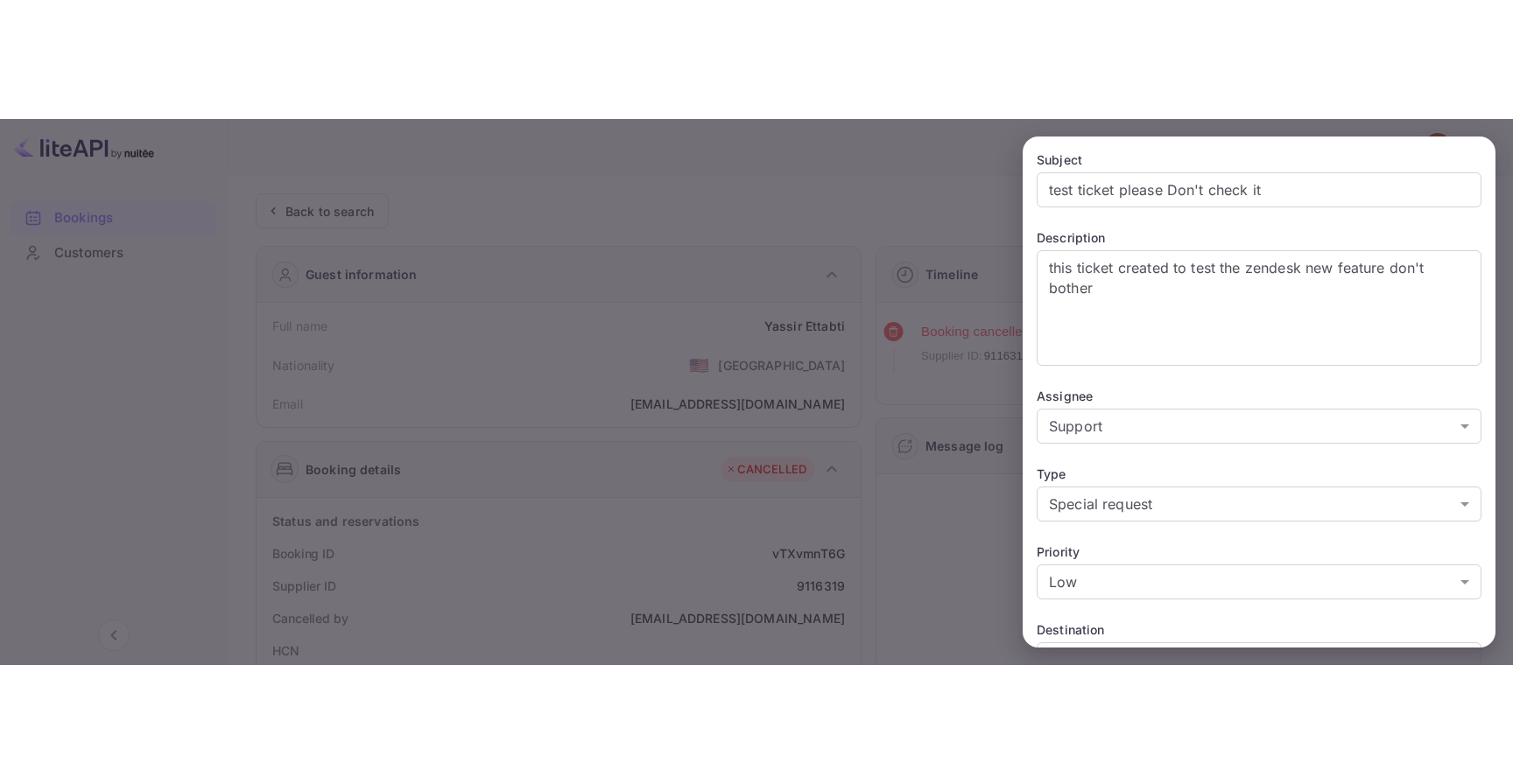
scroll to position [283, 0]
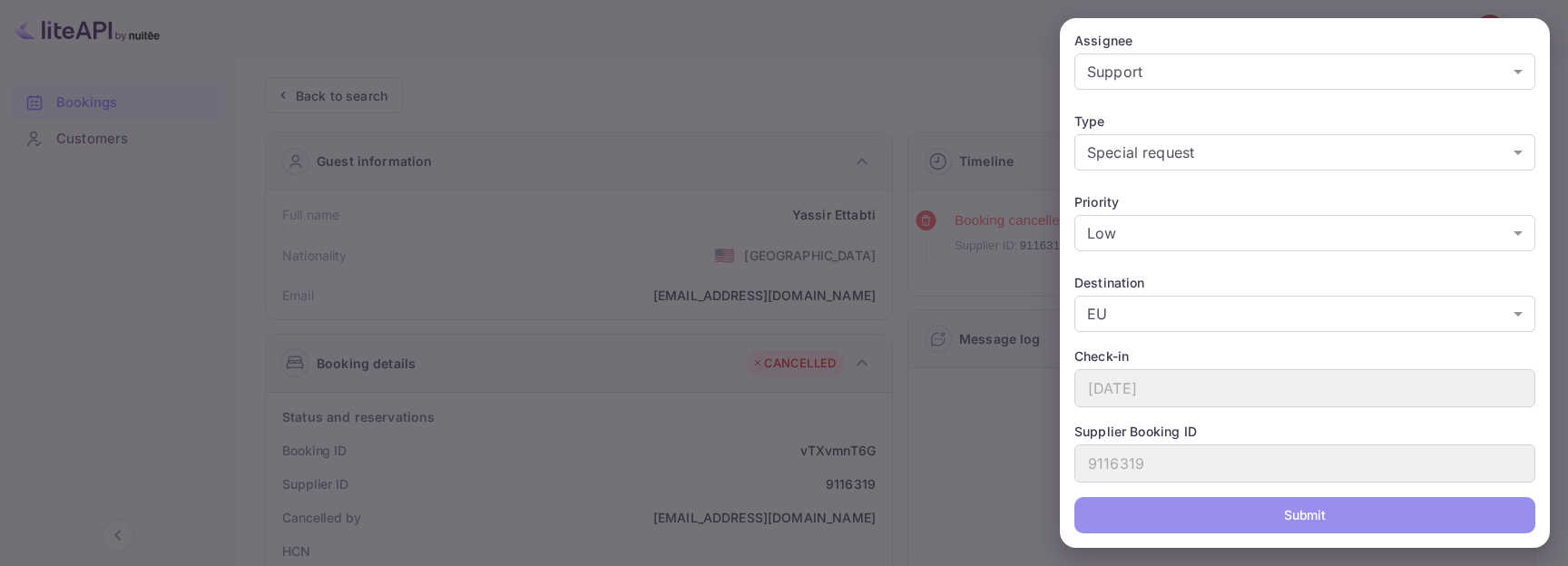
click at [1296, 510] on button "Submit" at bounding box center [1304, 514] width 461 height 36
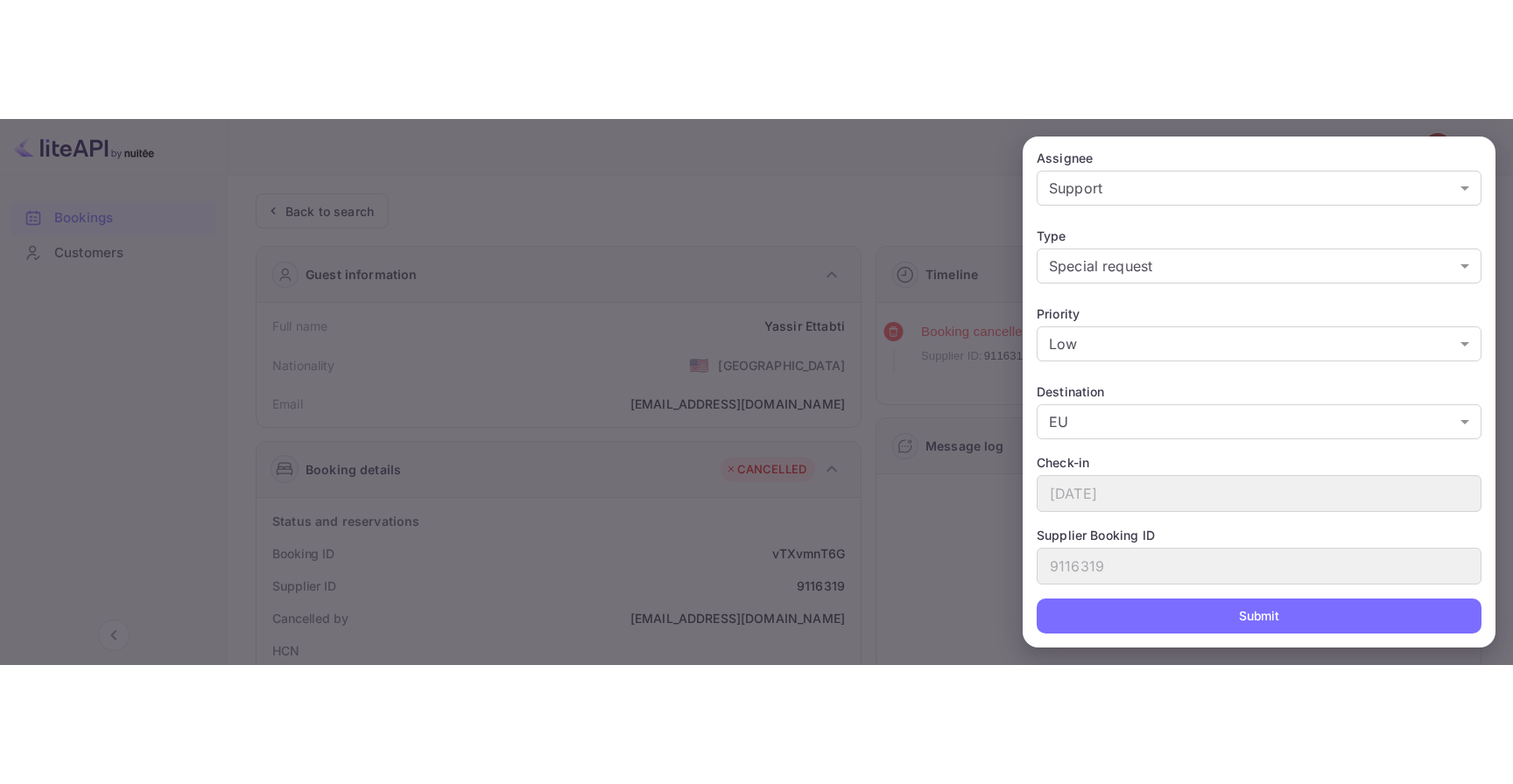
scroll to position [44, 0]
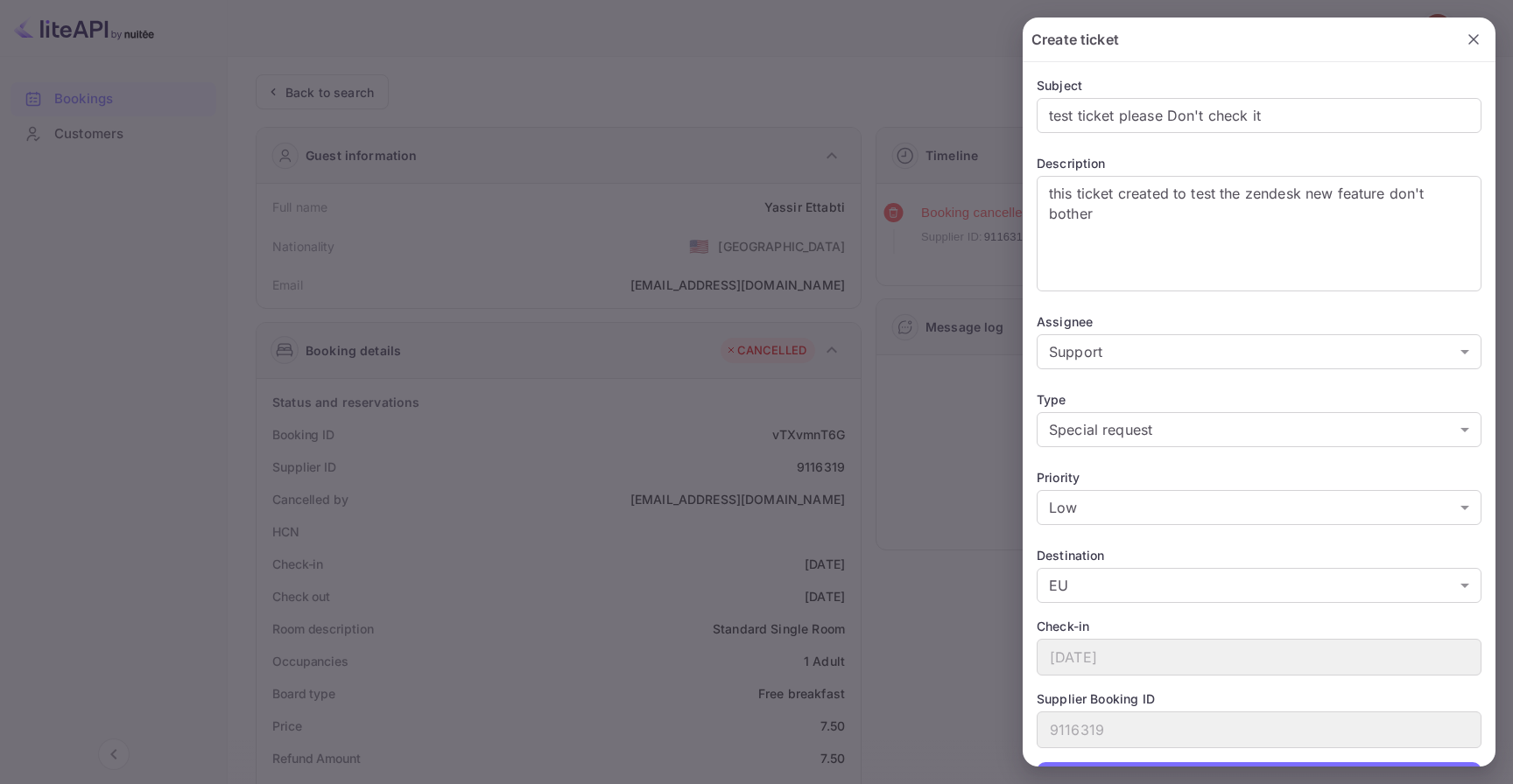
scroll to position [44, 0]
